Goal: Connect with others: Connect with others

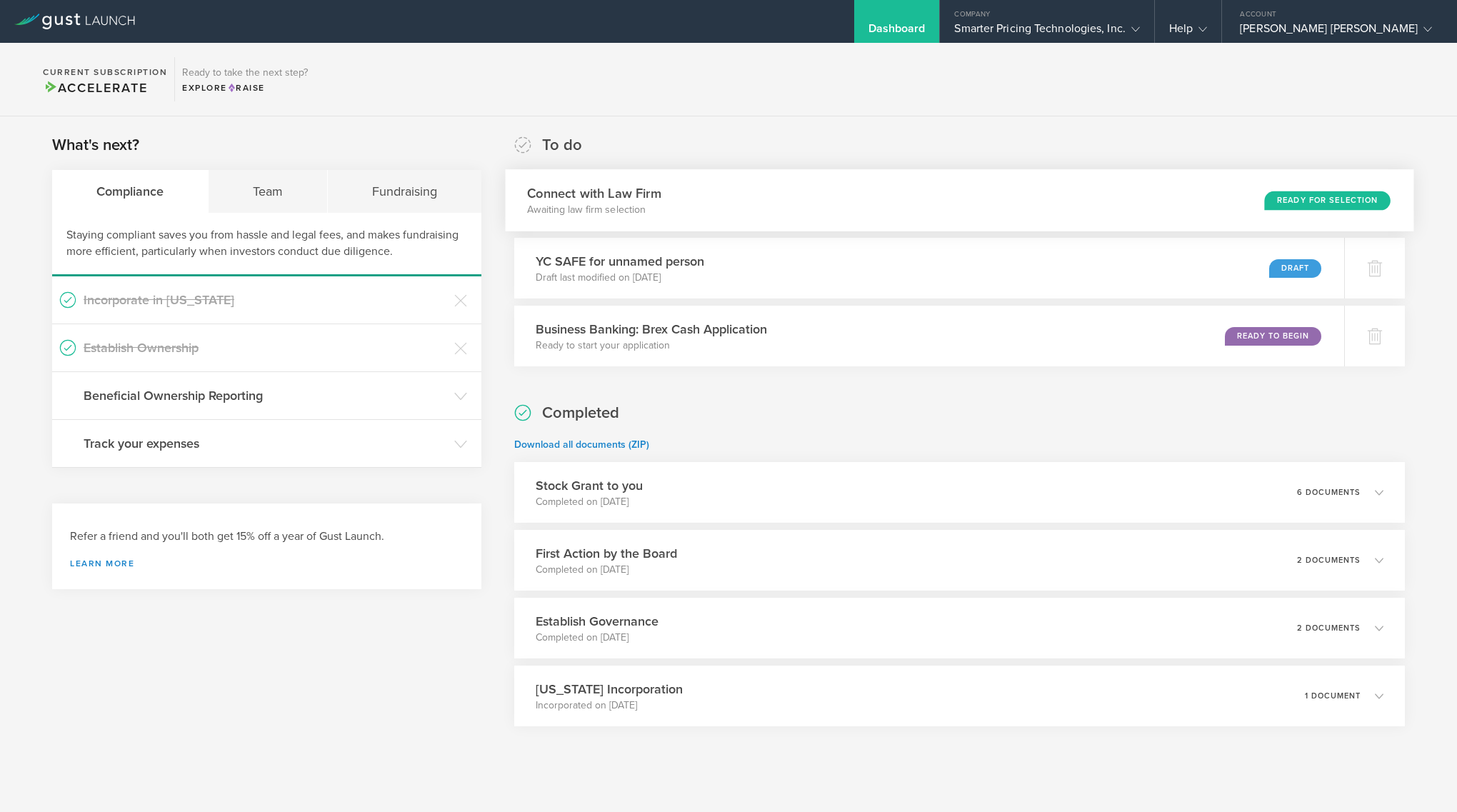
click at [1122, 205] on div "Connect with Law Firm Awaiting law firm selection Ready for Selection" at bounding box center [959, 200] width 908 height 62
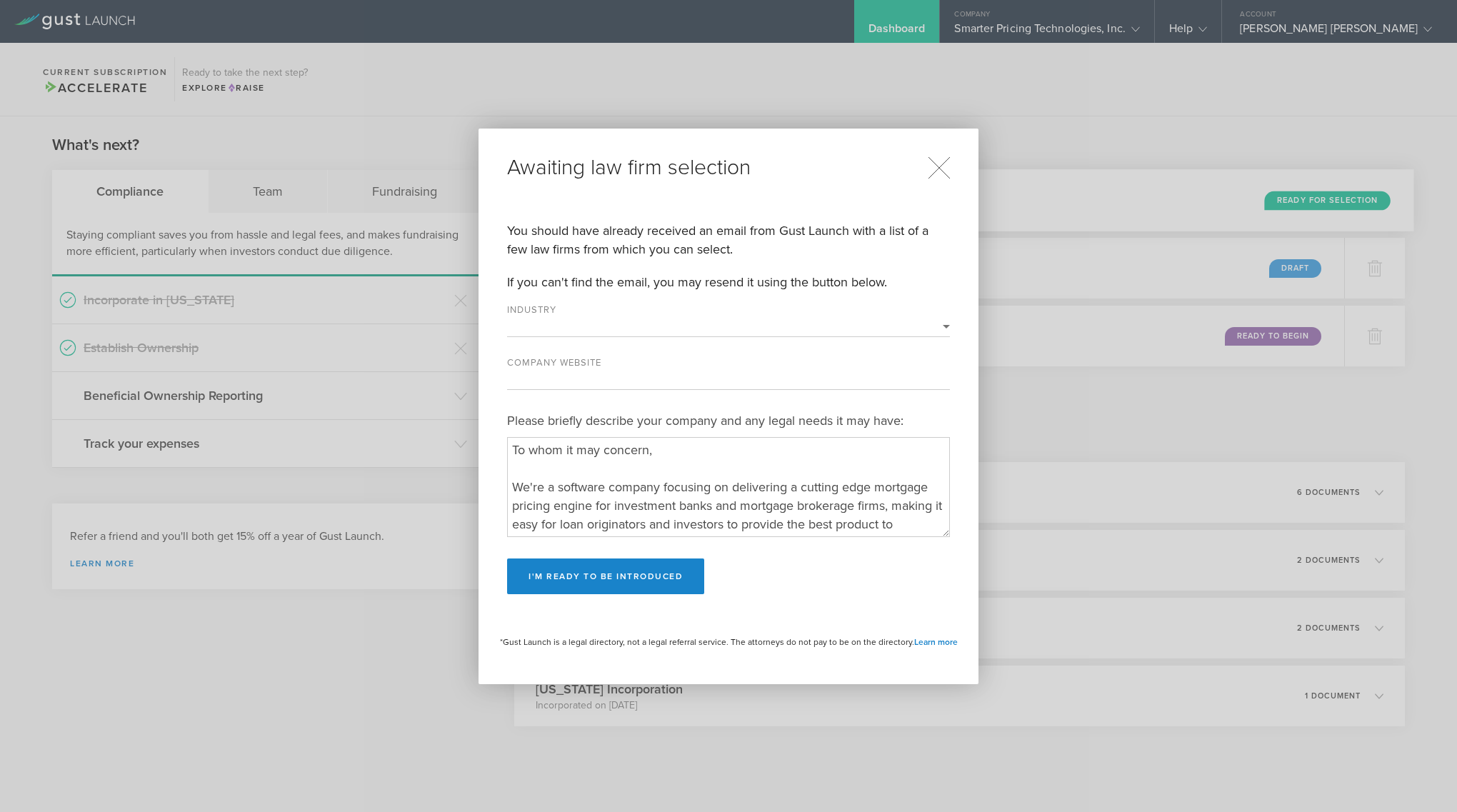
select select "software"
click at [935, 172] on icon at bounding box center [939, 168] width 23 height 23
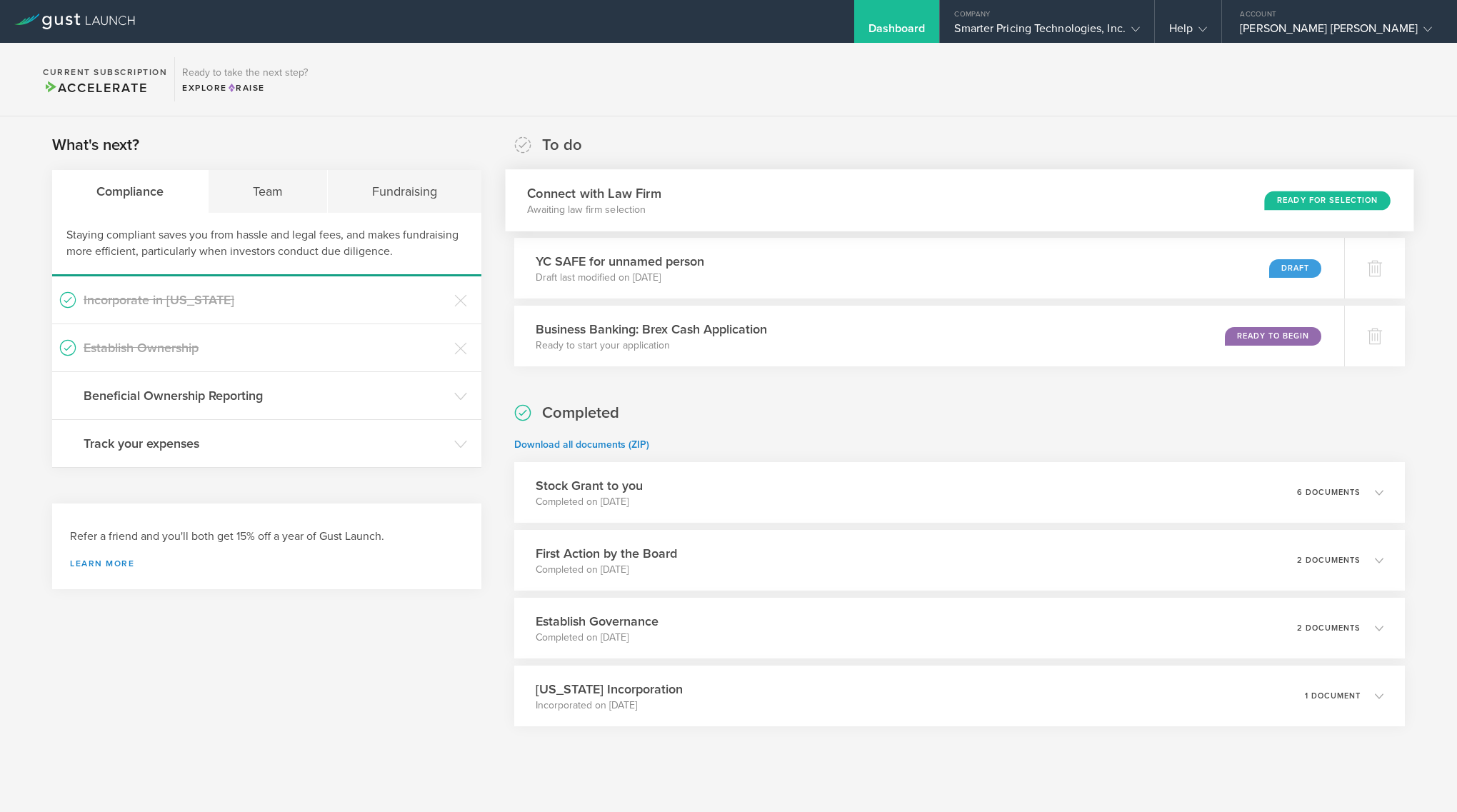
click at [1297, 200] on div "Ready for Selection" at bounding box center [1327, 200] width 126 height 19
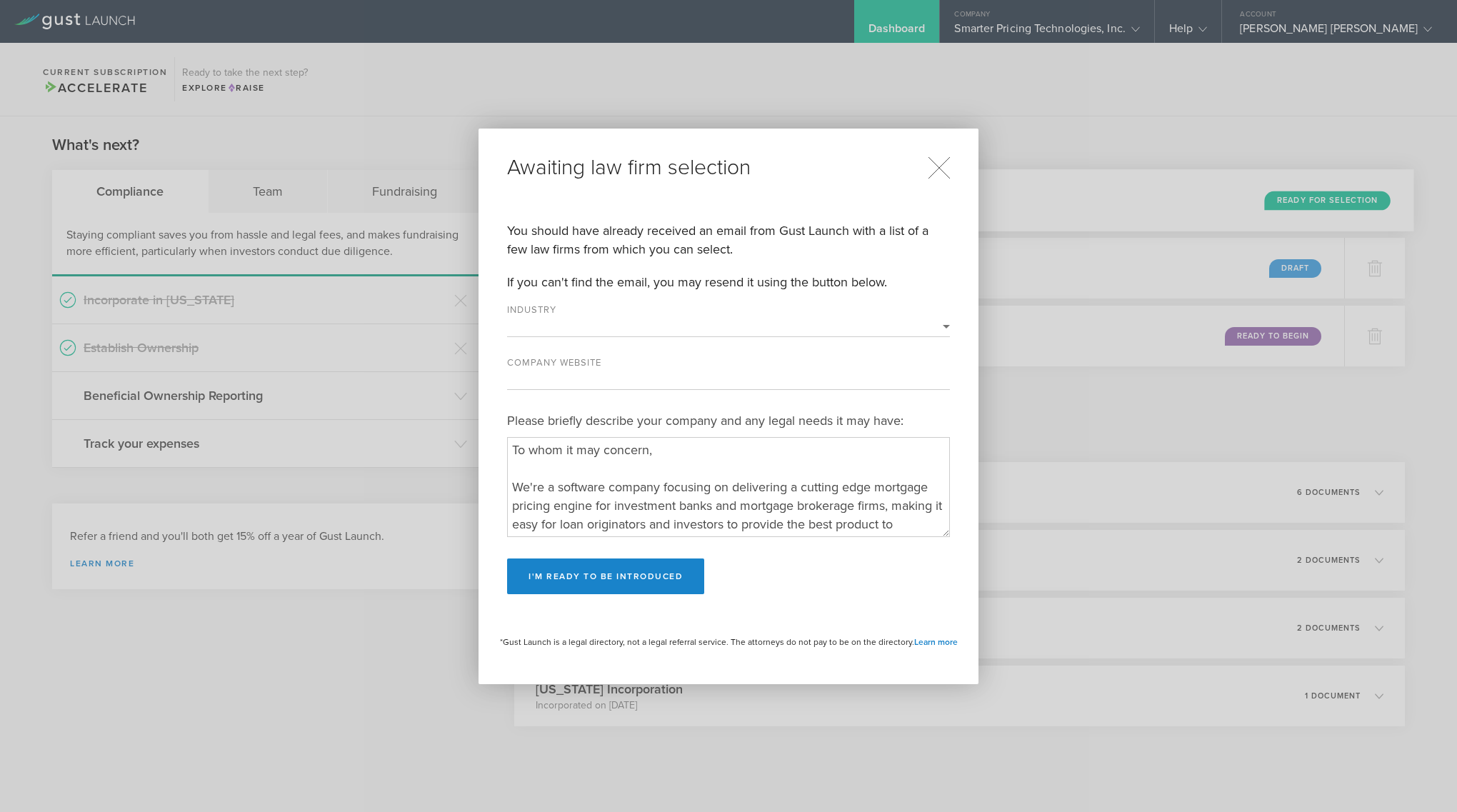
select select "software"
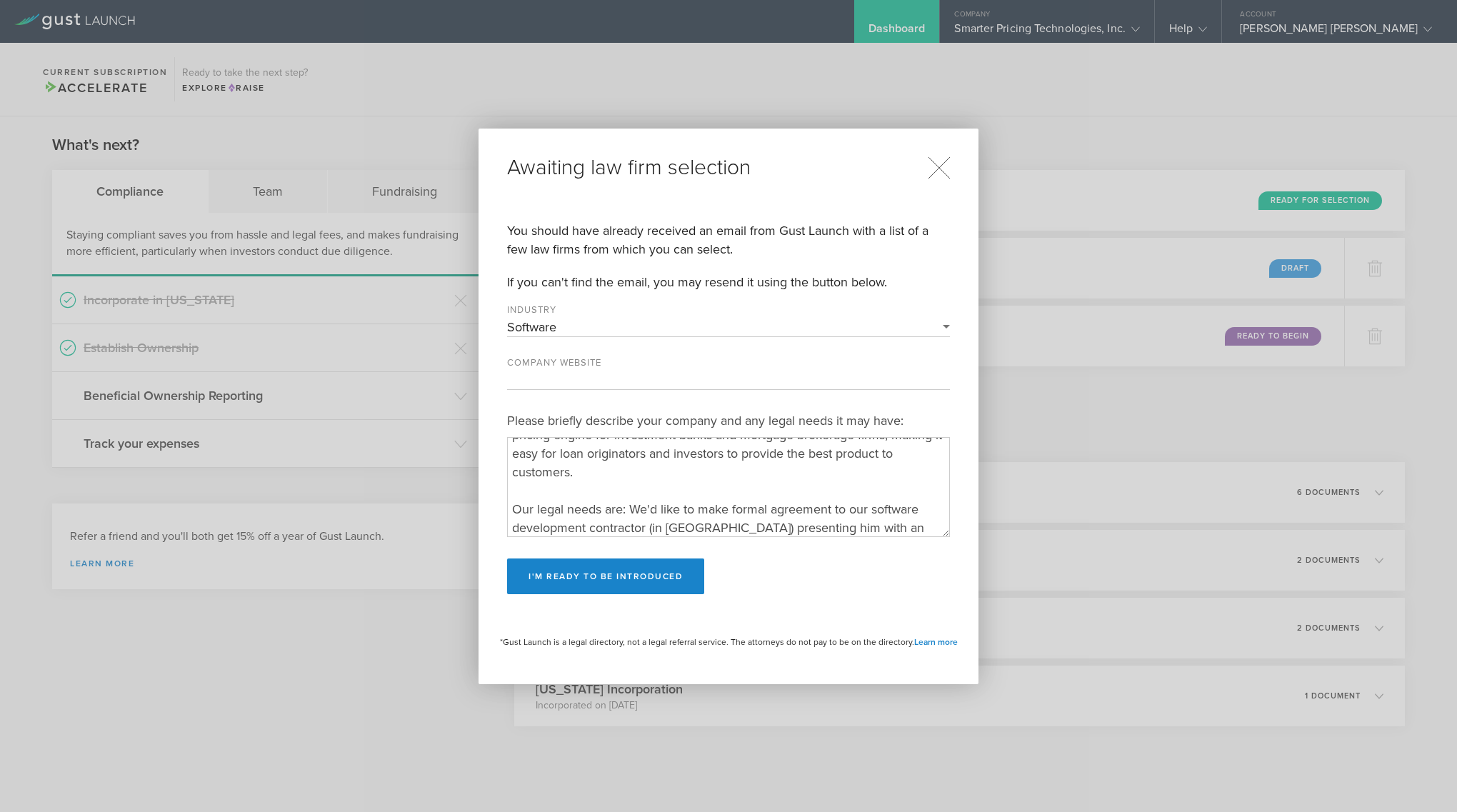
scroll to position [167, 0]
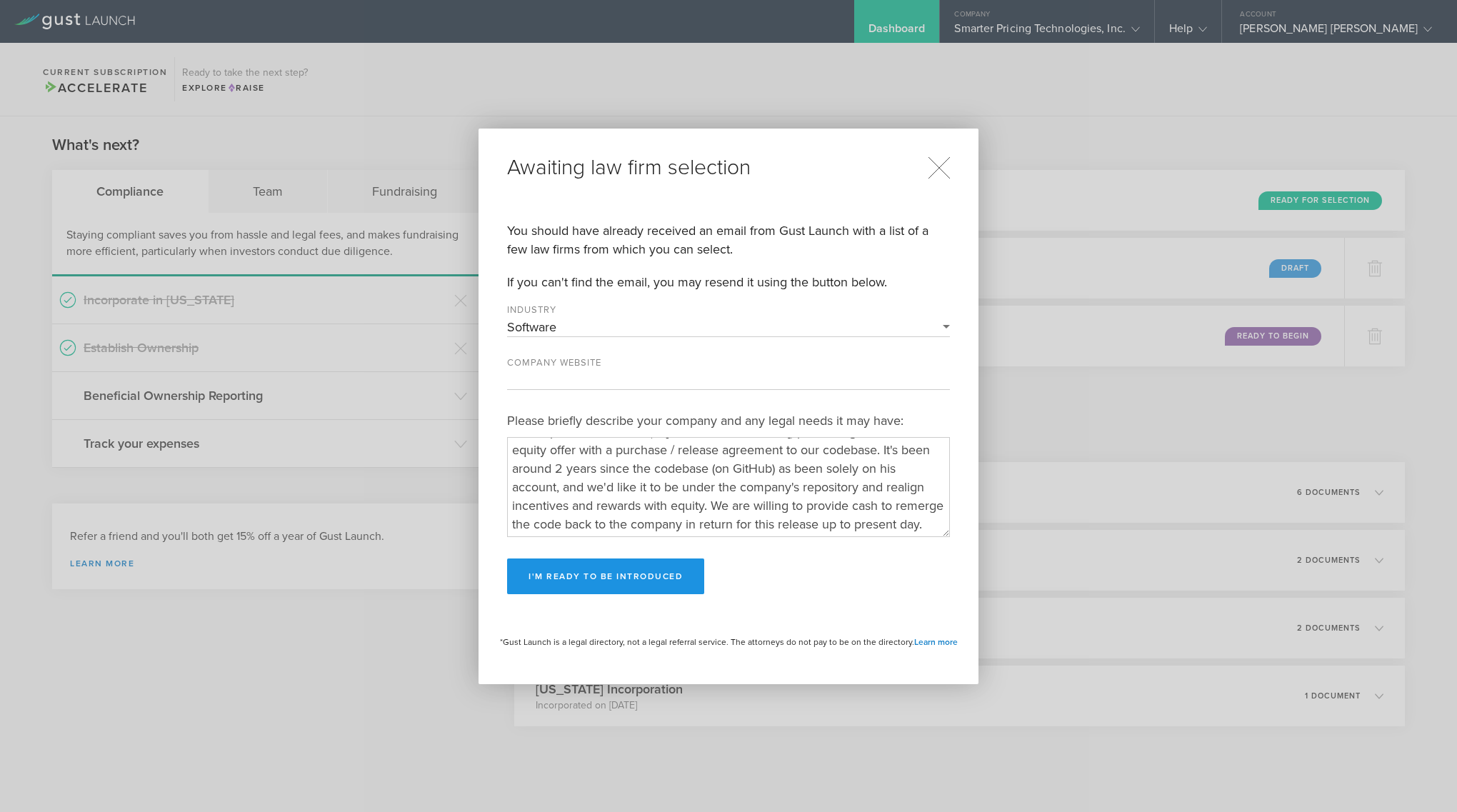
click at [631, 576] on button "I'm ready to be introduced" at bounding box center [606, 576] width 197 height 35
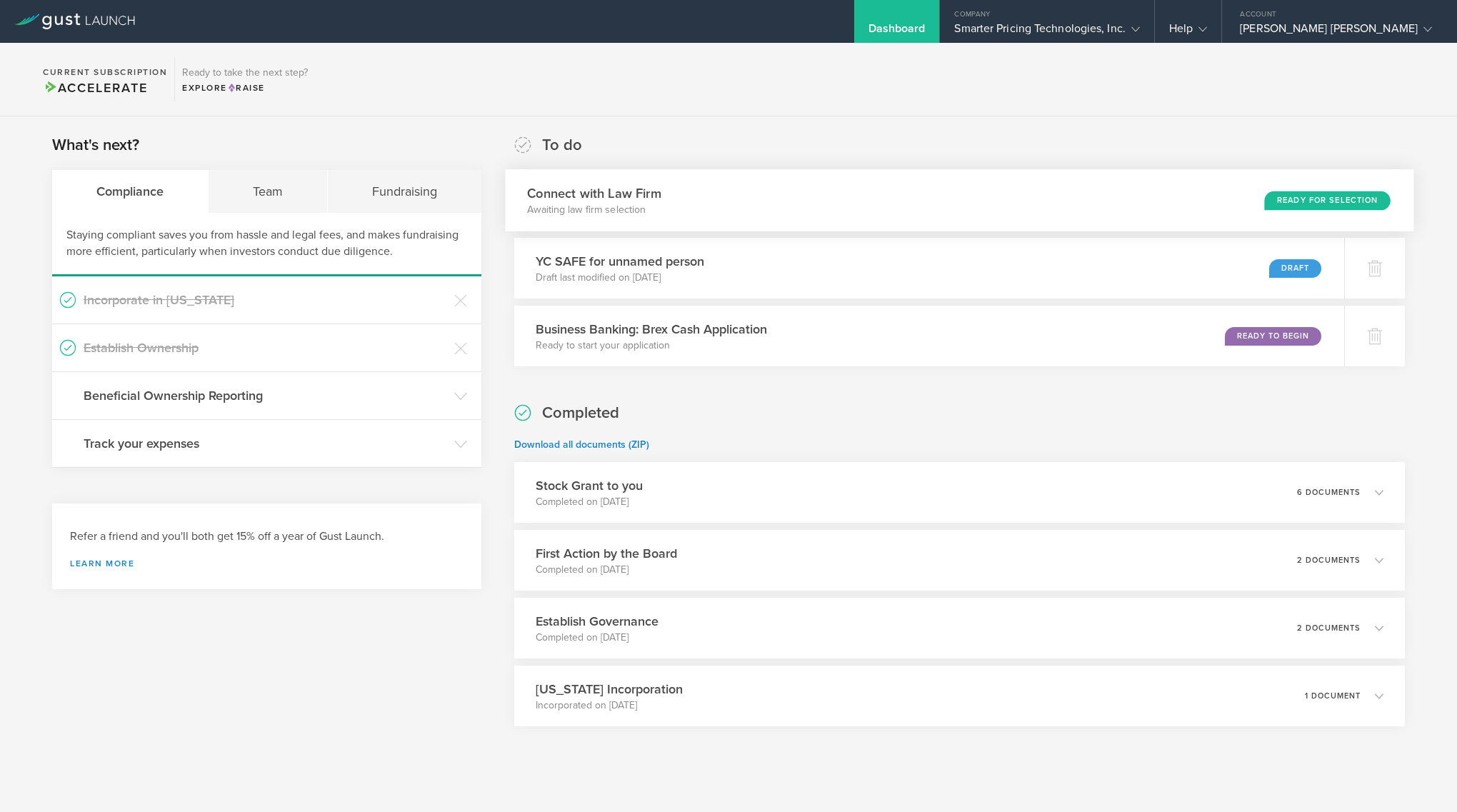
click at [1142, 207] on div "Connect with Law Firm Awaiting law firm selection Ready for Selection" at bounding box center [959, 200] width 908 height 62
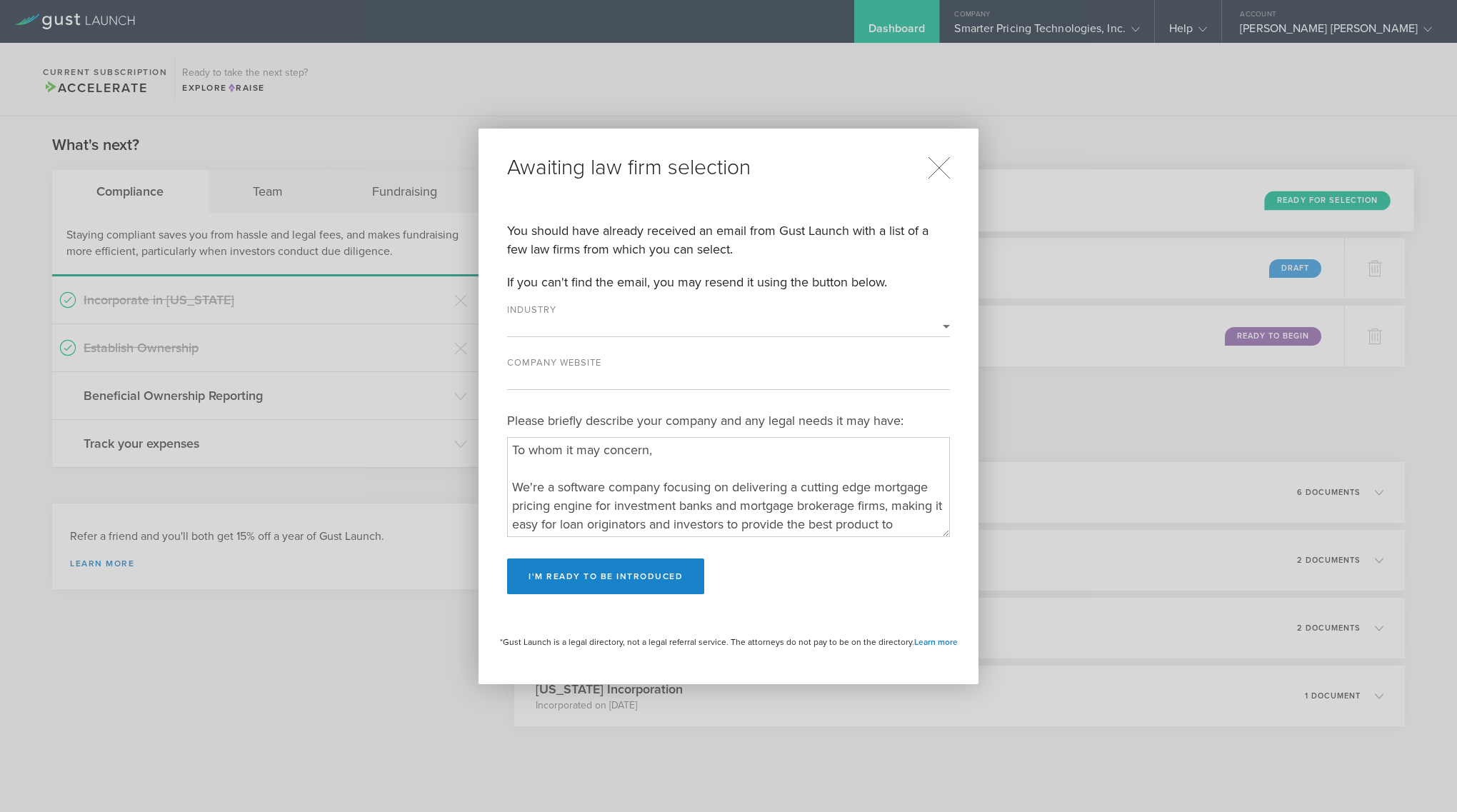
select select "software"
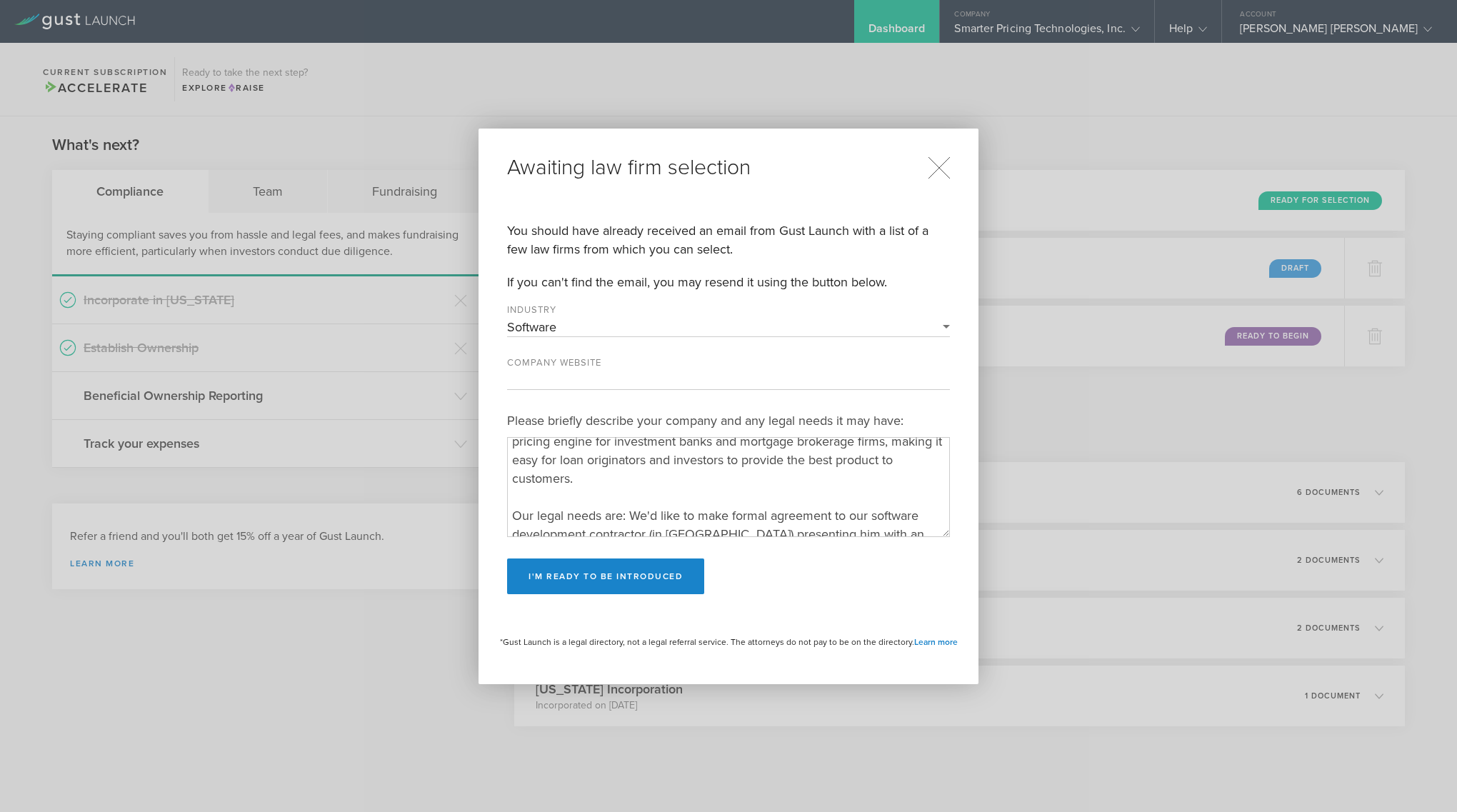
scroll to position [65, 0]
click at [939, 165] on icon at bounding box center [939, 168] width 23 height 23
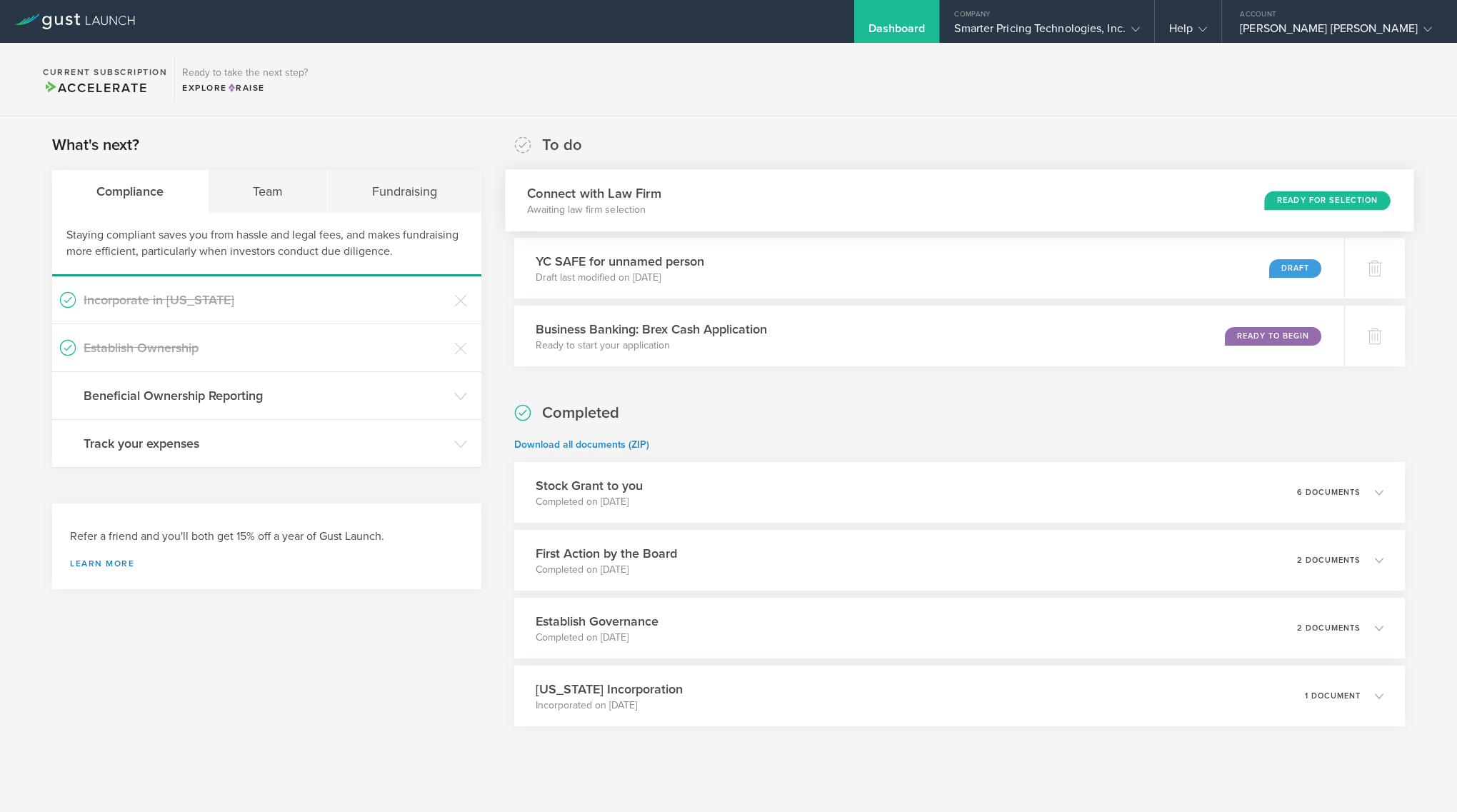
click at [1072, 192] on div "Connect with Law Firm Awaiting law firm selection Ready for Selection" at bounding box center [959, 200] width 908 height 62
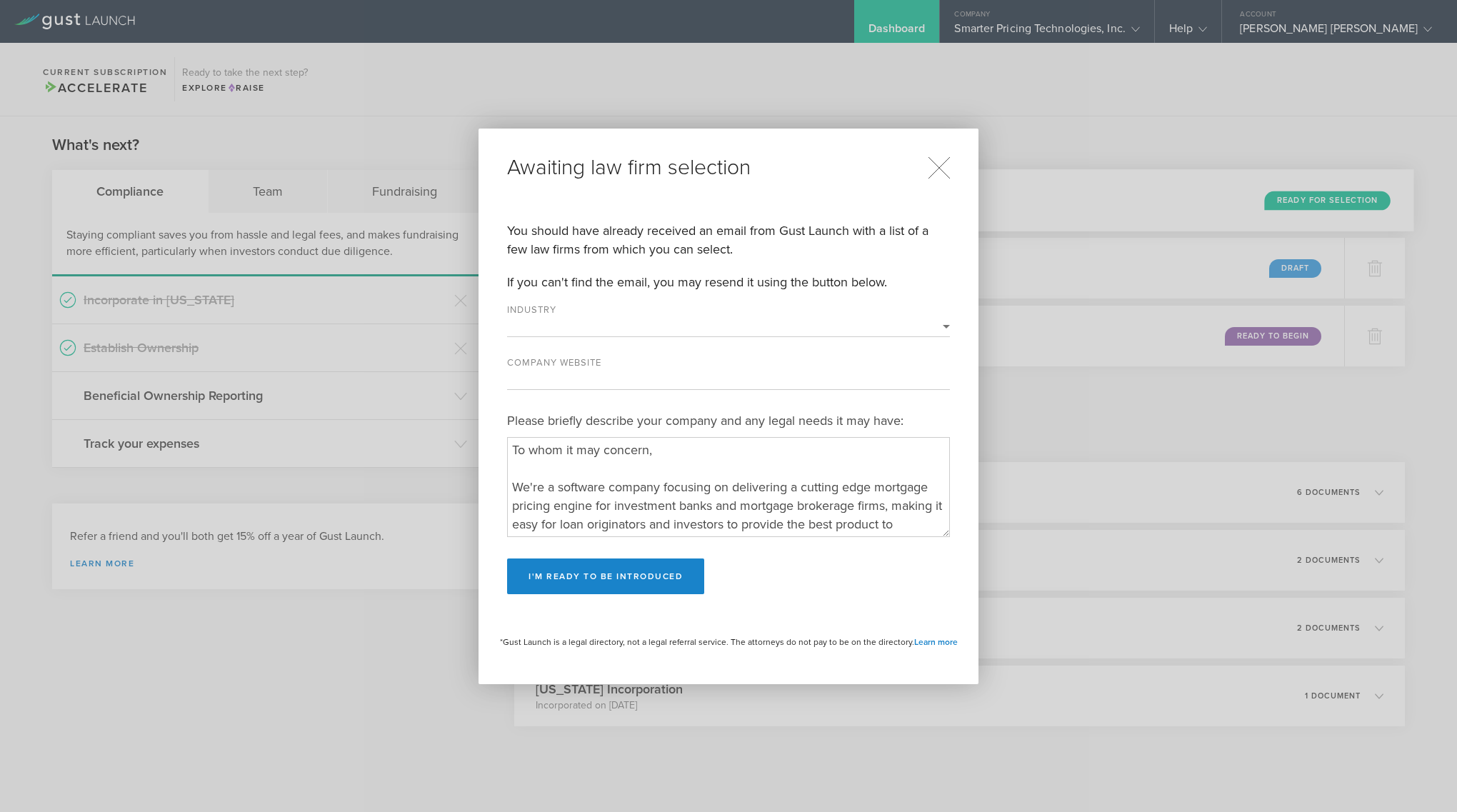
select select "software"
click at [1046, 148] on div "Awaiting law firm selection You should have already received an email from Gust…" at bounding box center [728, 406] width 1457 height 812
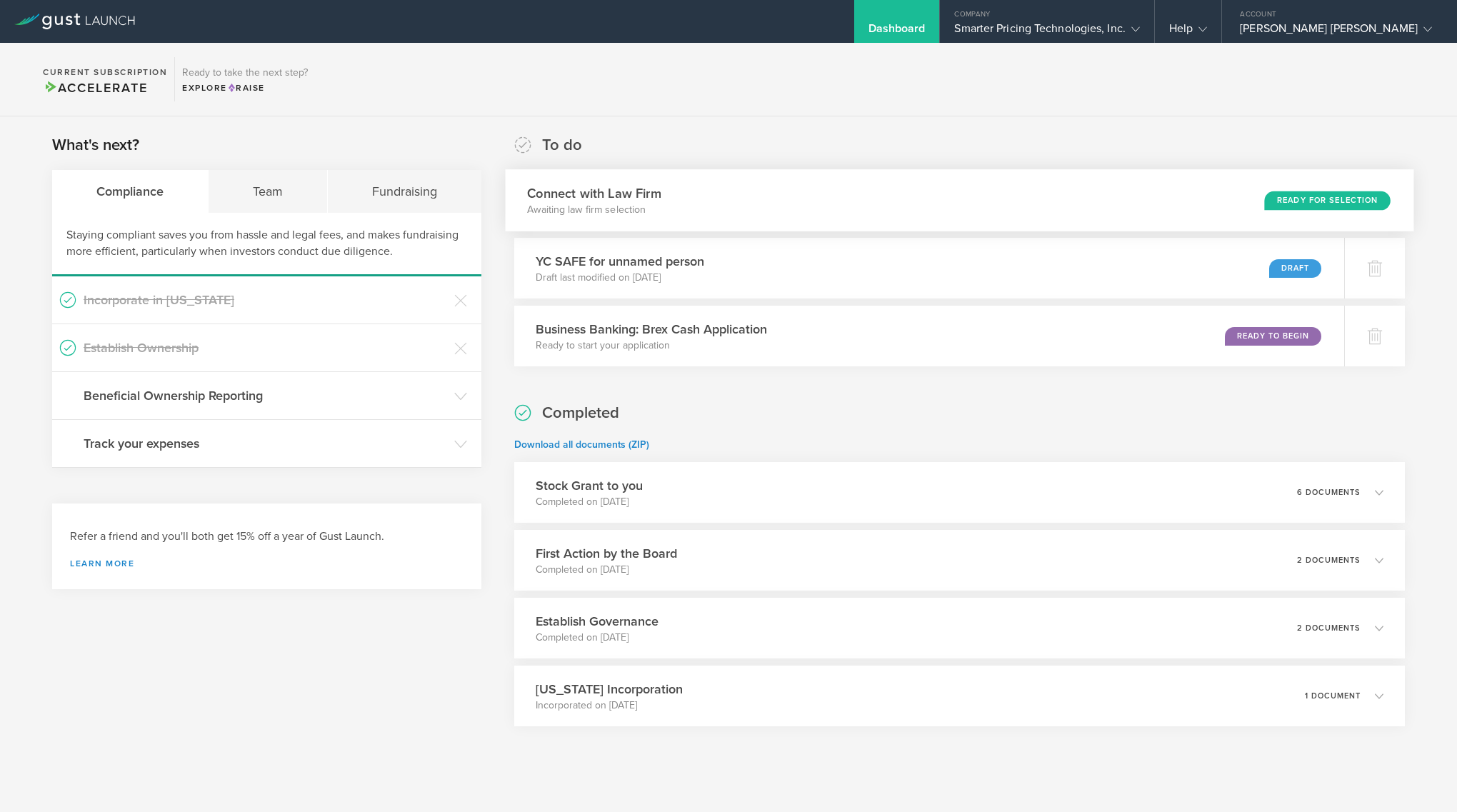
click at [623, 177] on div "Connect with Law Firm Awaiting law firm selection Ready for Selection" at bounding box center [959, 200] width 908 height 62
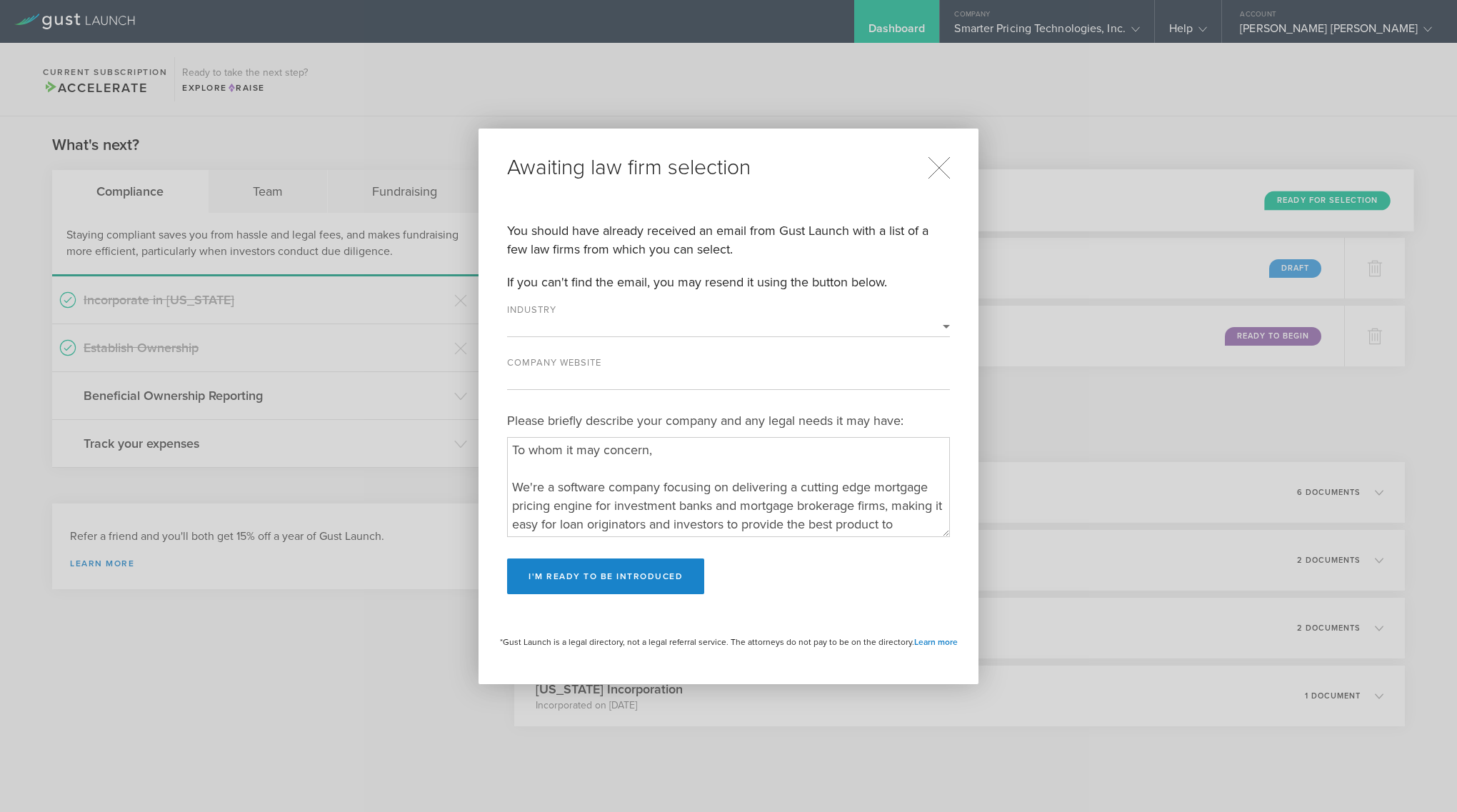
select select "software"
click at [933, 168] on icon at bounding box center [939, 168] width 23 height 23
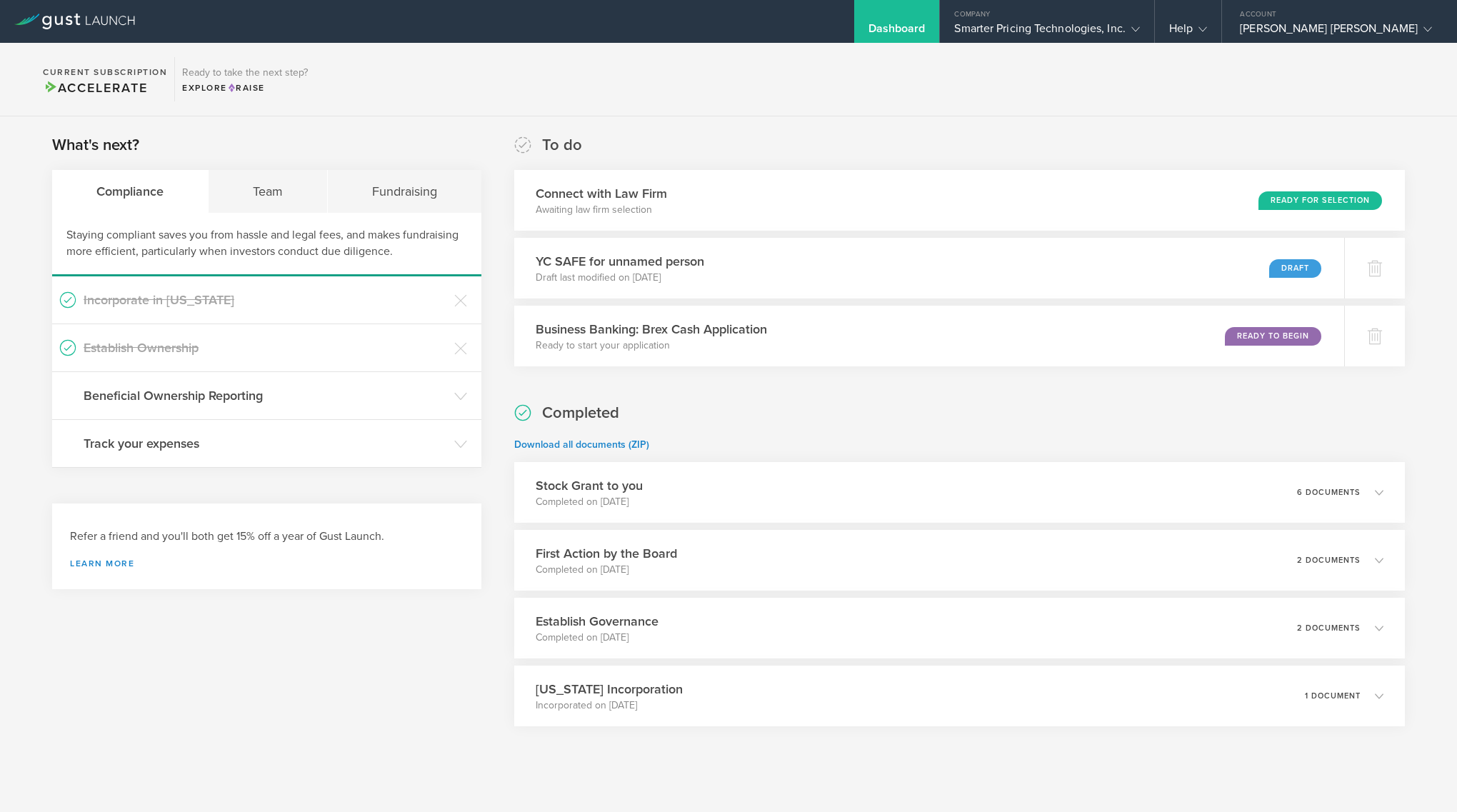
scroll to position [16, 0]
